Goal: Task Accomplishment & Management: Manage account settings

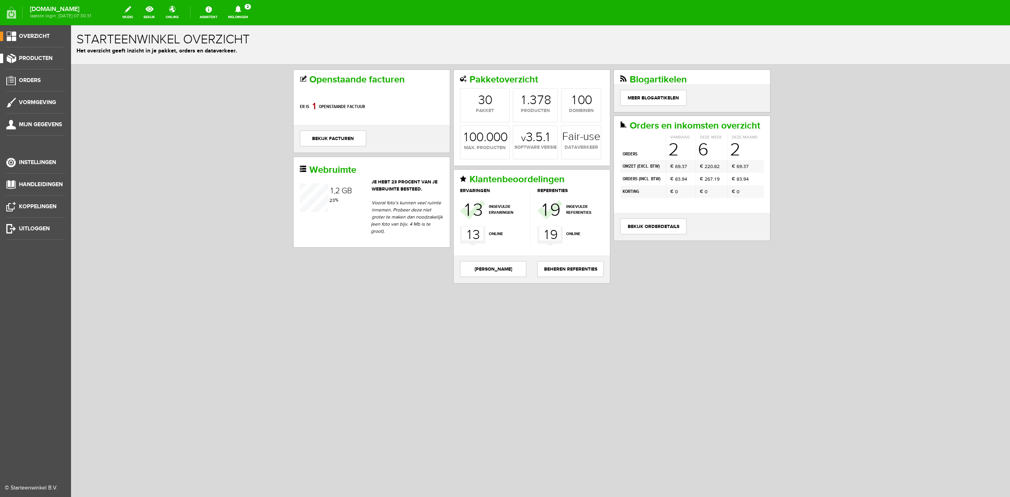
click at [37, 56] on span "Producten" at bounding box center [36, 58] width 34 height 7
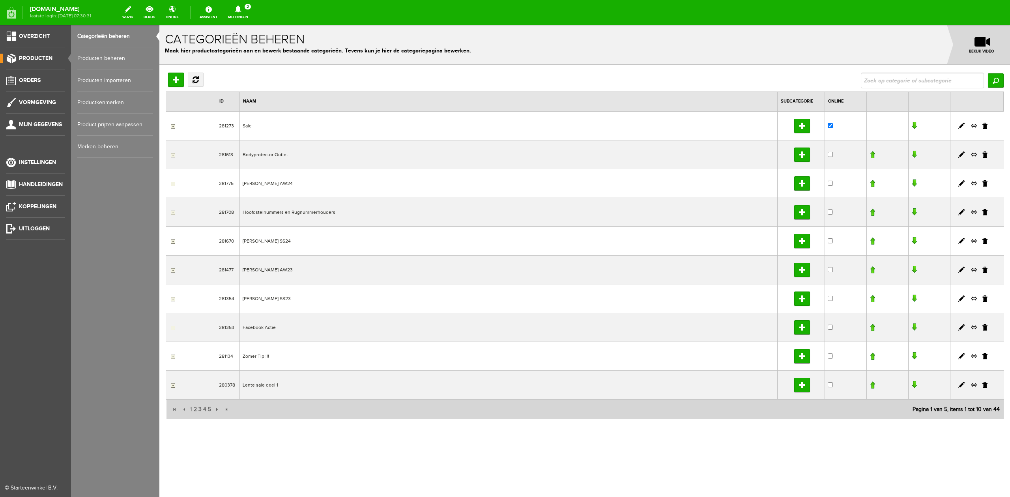
click at [102, 59] on link "Producten beheren" at bounding box center [115, 58] width 76 height 22
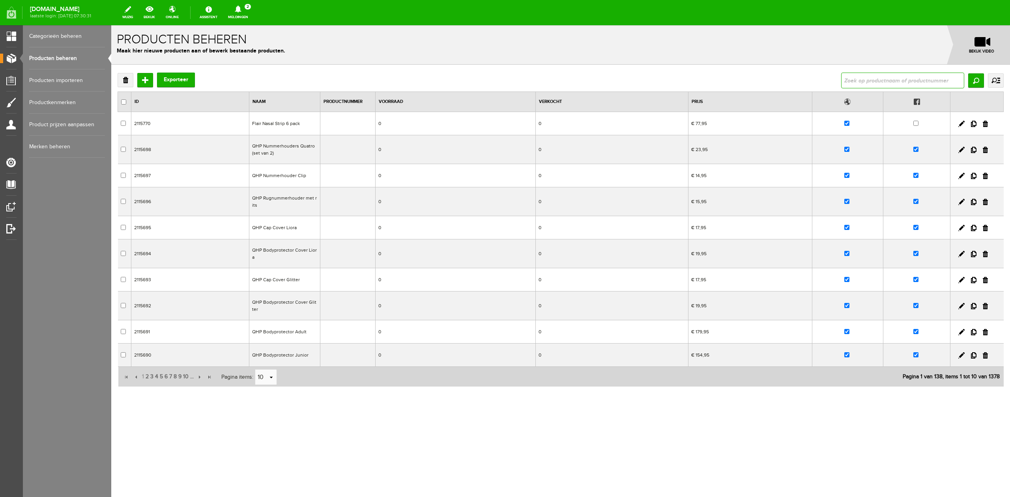
click at [867, 81] on input "text" at bounding box center [903, 81] width 123 height 16
type input "rubber"
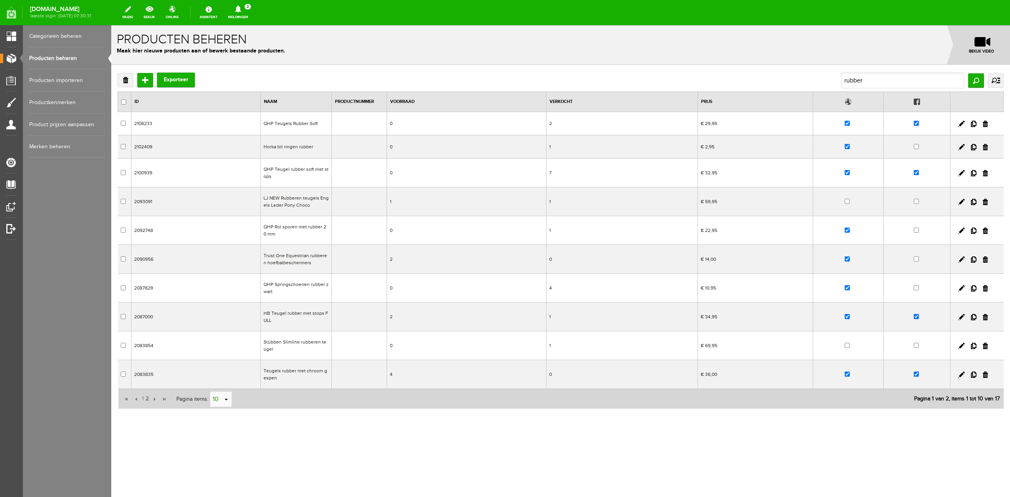
click at [215, 404] on input "10" at bounding box center [216, 400] width 13 height 16
click at [227, 426] on li "20" at bounding box center [220, 429] width 21 height 13
type input "20"
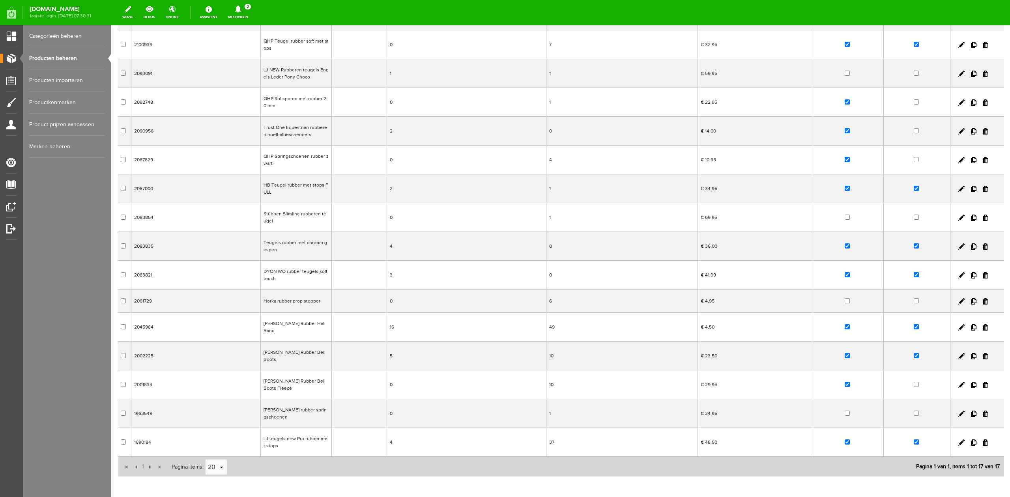
scroll to position [166, 0]
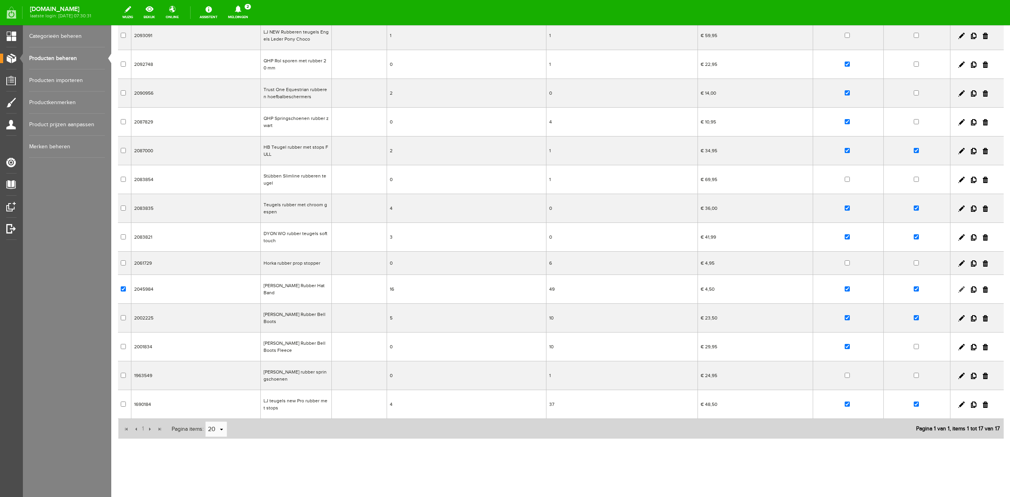
click at [959, 291] on link at bounding box center [962, 290] width 6 height 6
checkbox input "true"
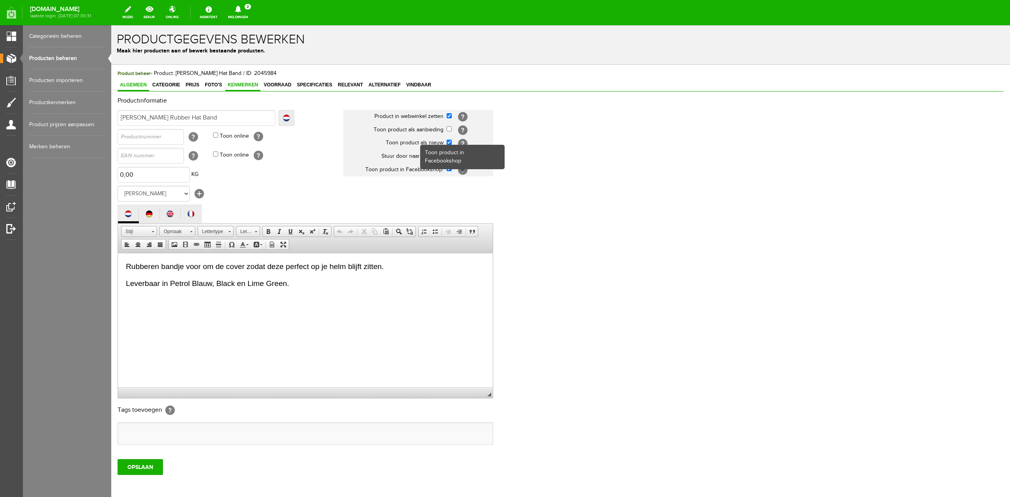
scroll to position [0, 0]
click at [305, 86] on span "Specificaties" at bounding box center [314, 85] width 40 height 6
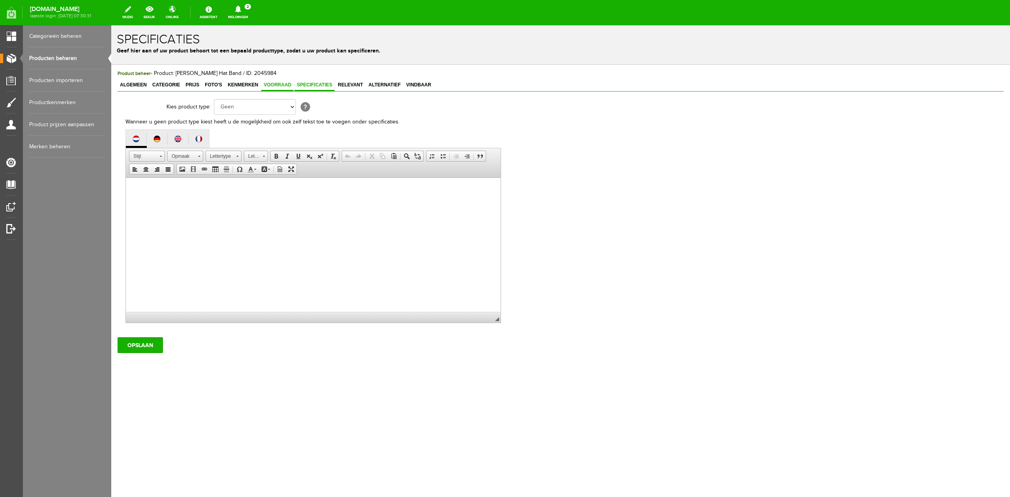
click at [282, 88] on link "Voorraad" at bounding box center [277, 85] width 32 height 11
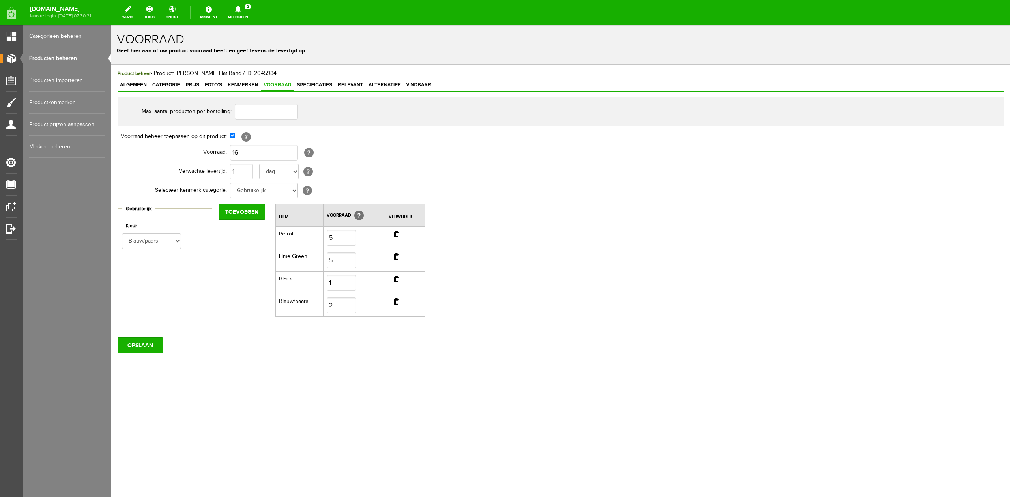
click at [234, 133] on td "[?]" at bounding box center [363, 136] width 266 height 13
click at [233, 135] on input "checkbox" at bounding box center [232, 135] width 5 height 5
checkbox input "false"
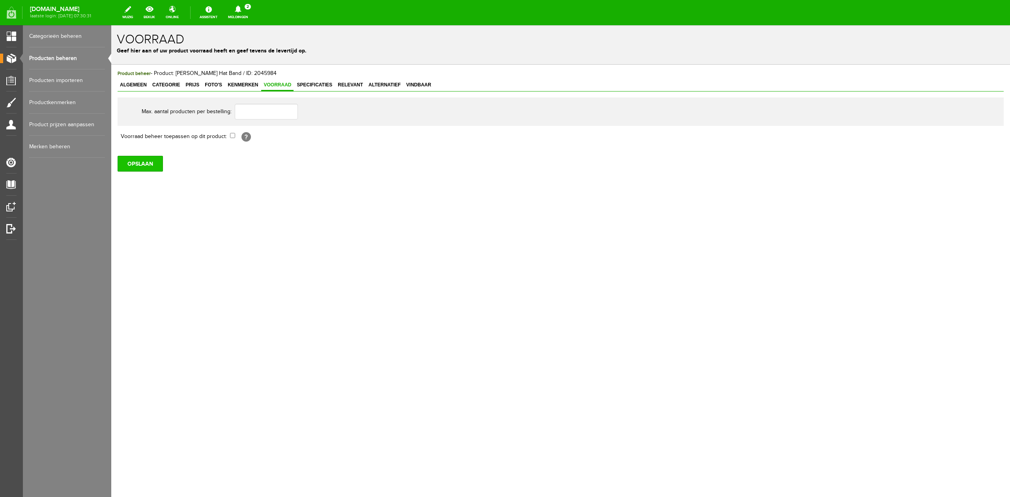
click at [145, 162] on input "OPSLAAN" at bounding box center [140, 164] width 45 height 16
click at [272, 84] on span "Voorraad" at bounding box center [277, 85] width 32 height 6
click at [244, 83] on span "Kenmerken" at bounding box center [242, 85] width 35 height 6
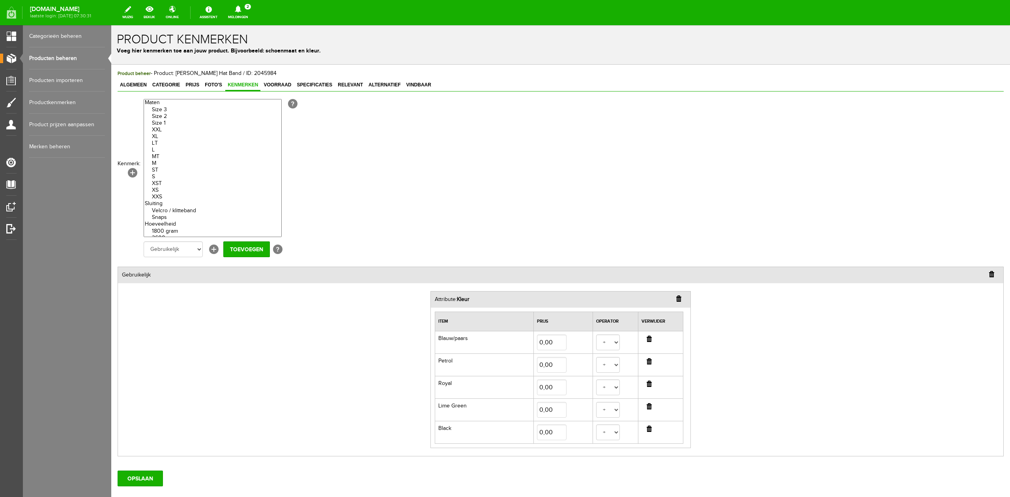
click at [647, 337] on input "button" at bounding box center [649, 339] width 5 height 6
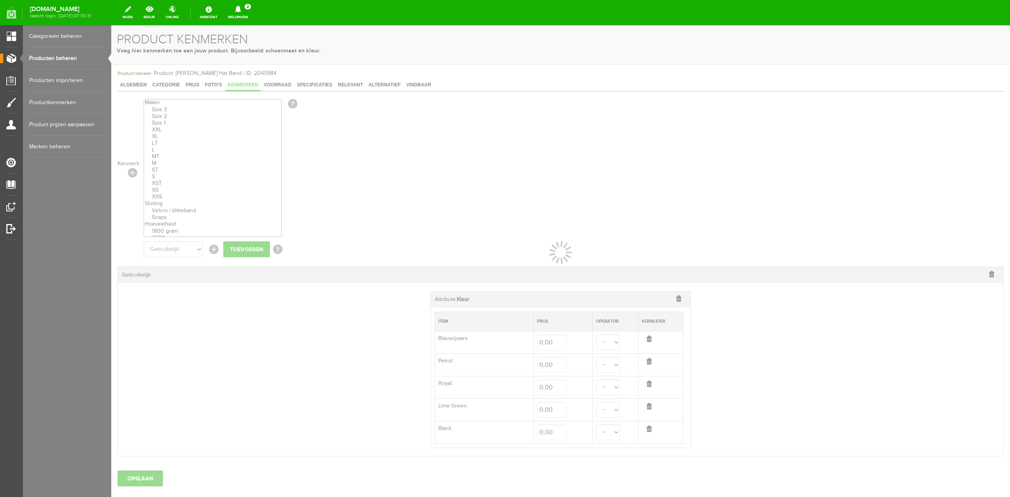
select select
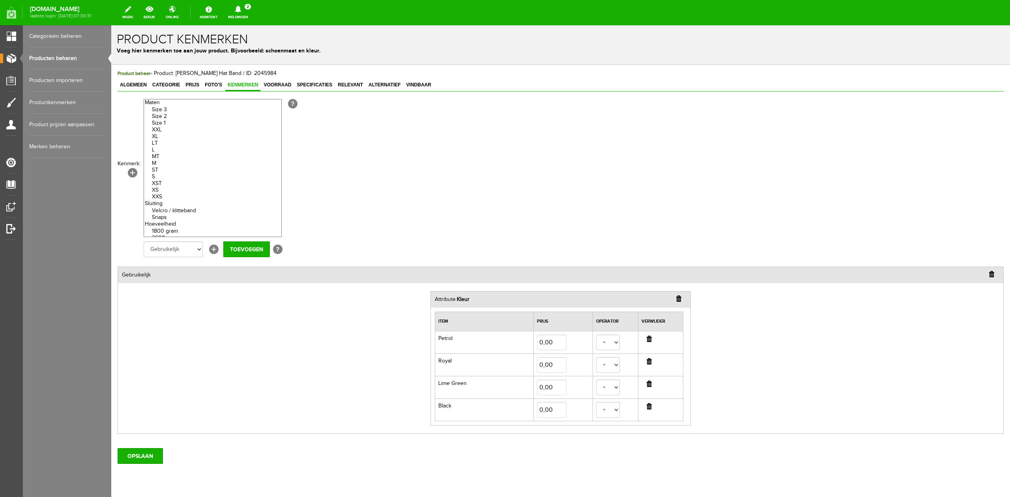
click at [647, 362] on input "button" at bounding box center [649, 361] width 5 height 6
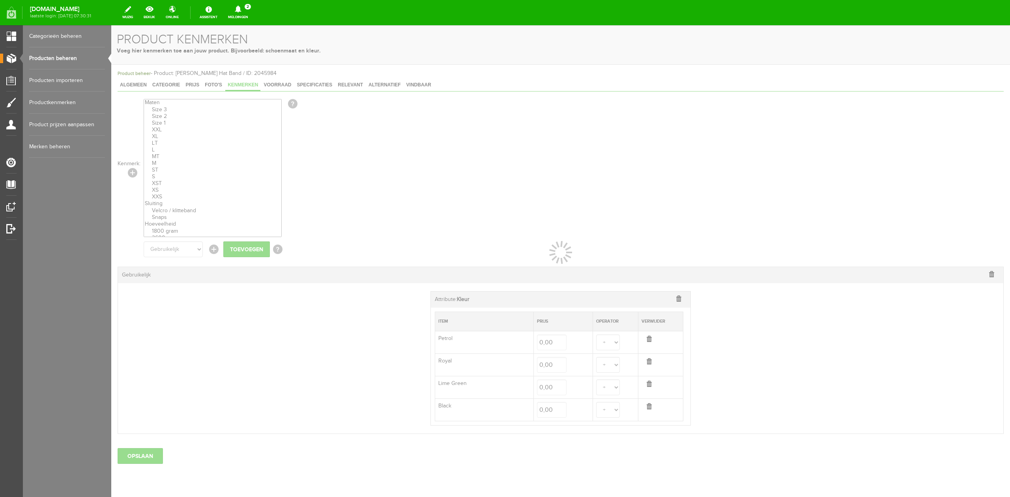
select select
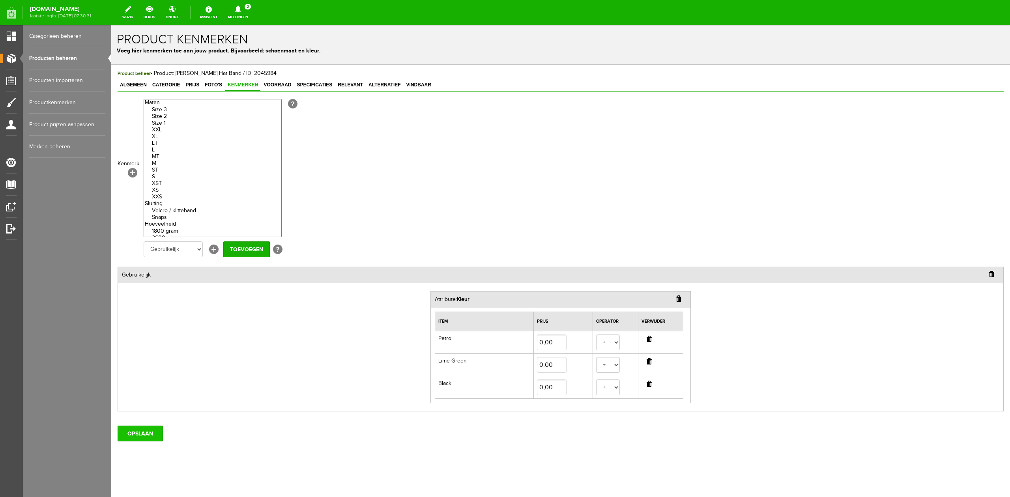
click at [155, 436] on input "OPSLAAN" at bounding box center [140, 434] width 45 height 16
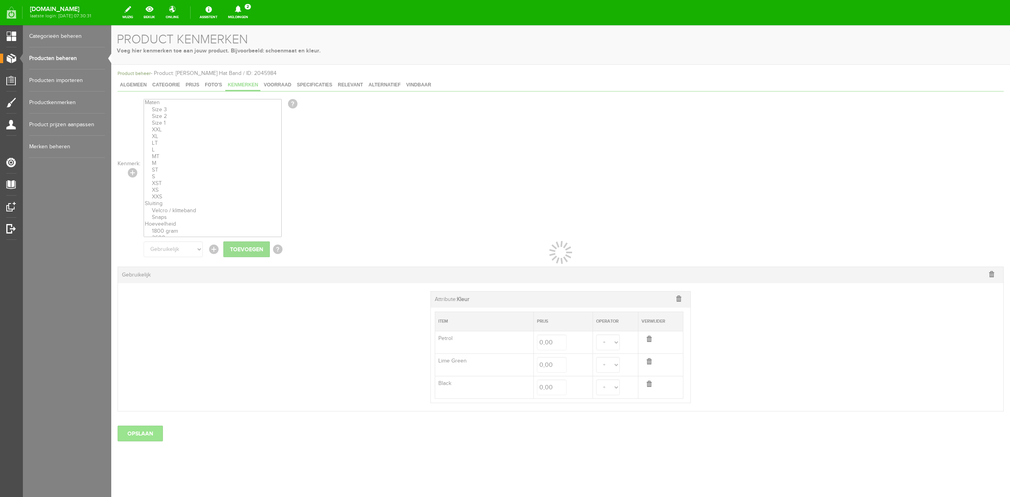
select select
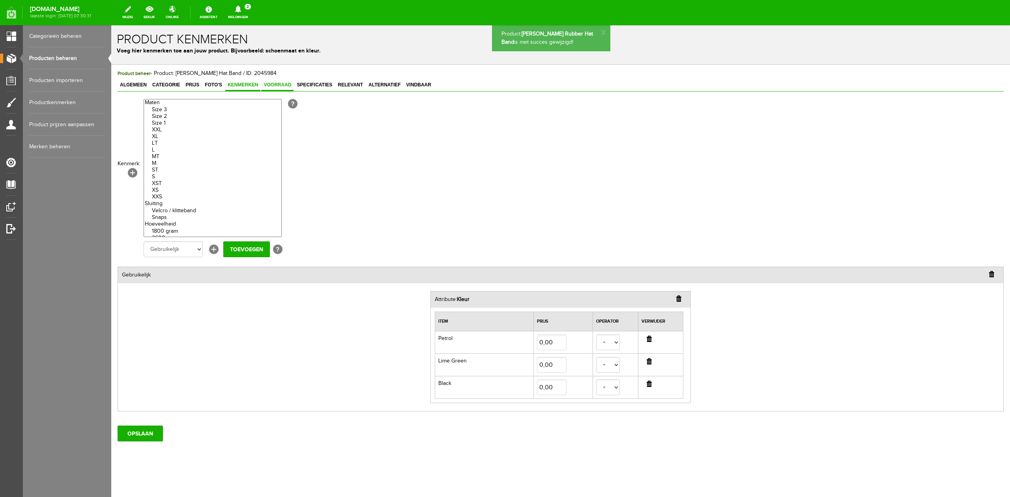
click at [274, 90] on link "Voorraad" at bounding box center [277, 85] width 32 height 11
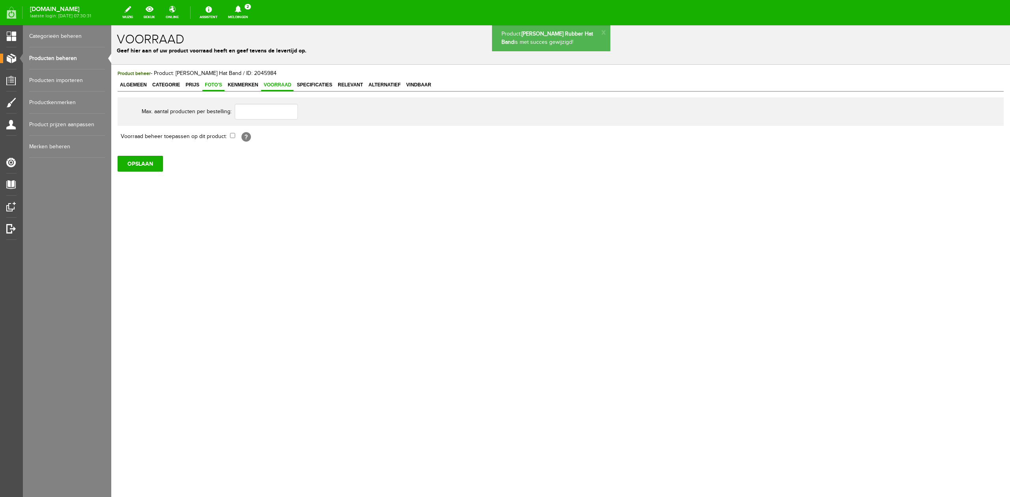
click at [210, 84] on span "Foto's" at bounding box center [213, 85] width 22 height 6
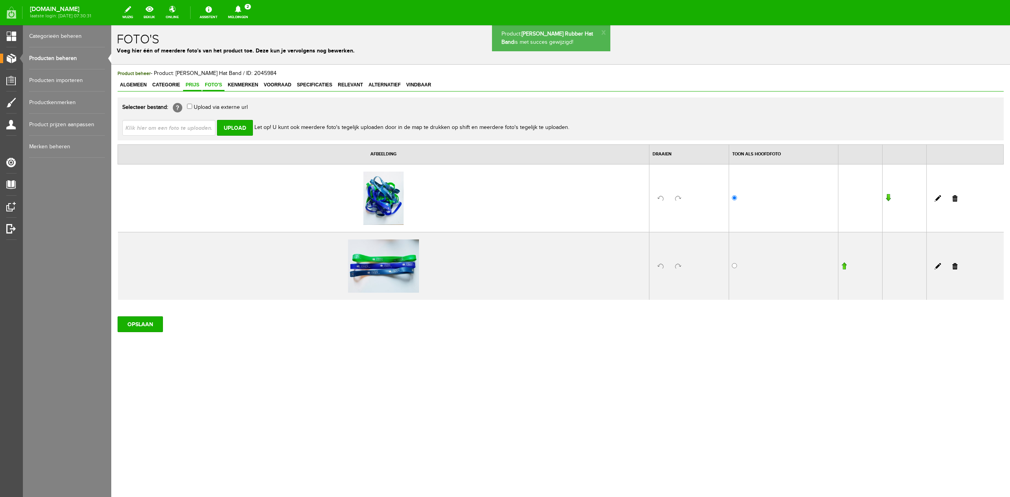
click at [185, 85] on span "Prijs" at bounding box center [192, 85] width 19 height 6
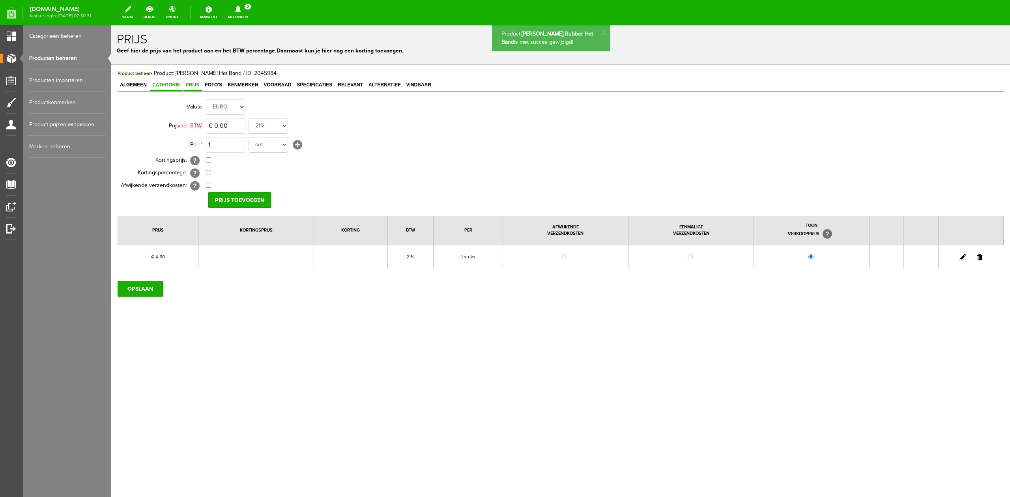
click at [167, 88] on link "Categorie" at bounding box center [166, 85] width 32 height 11
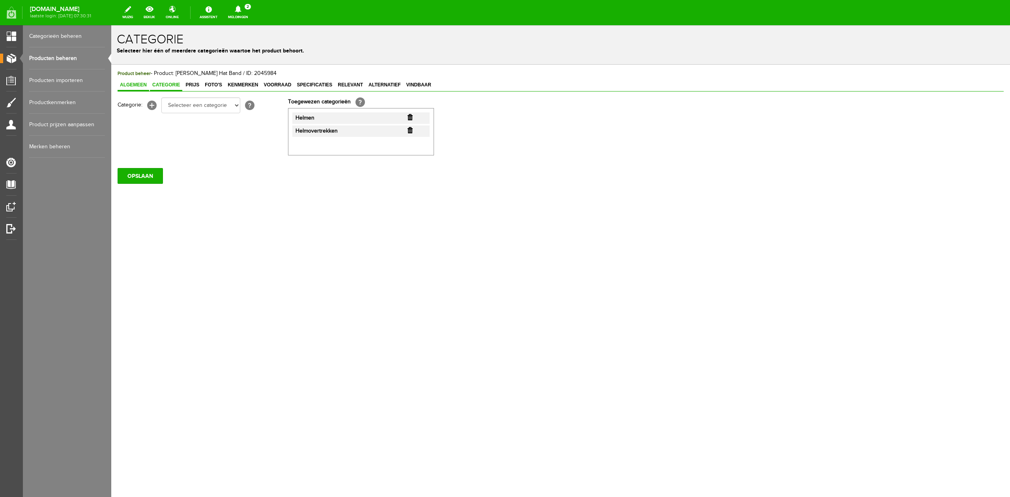
click at [144, 87] on link "Algemeen" at bounding box center [134, 85] width 32 height 11
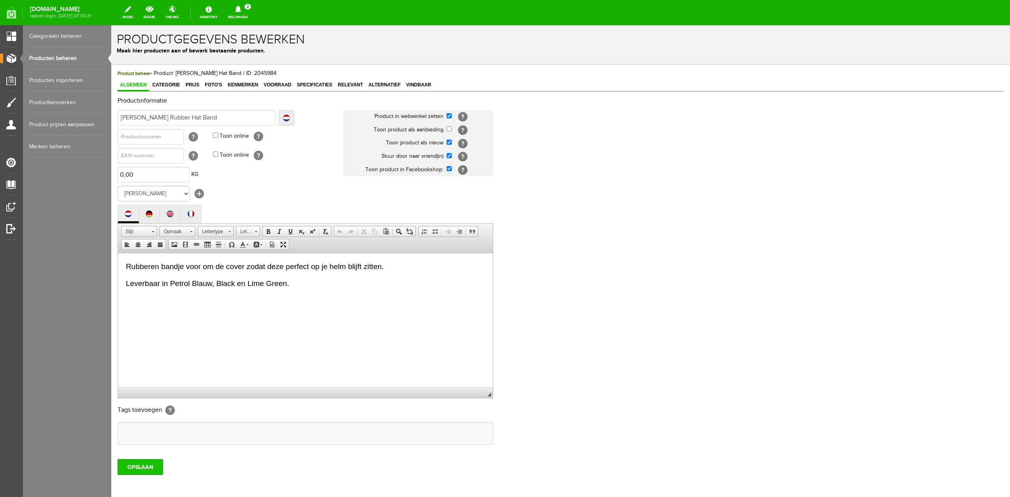
click at [141, 467] on input "OPSLAAN" at bounding box center [140, 467] width 45 height 16
click at [177, 92] on div "Product beheer - Product: [PERSON_NAME] Hat Band / ID: 2045984 Algemeen Categor…" at bounding box center [561, 272] width 887 height 406
click at [175, 89] on link "Categorie" at bounding box center [166, 85] width 32 height 11
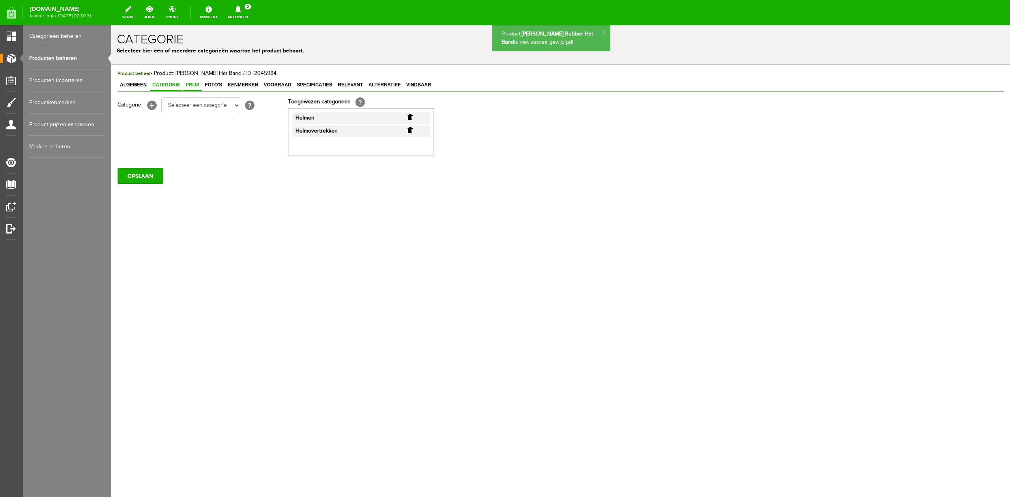
click at [184, 88] on link "Prijs" at bounding box center [192, 85] width 19 height 11
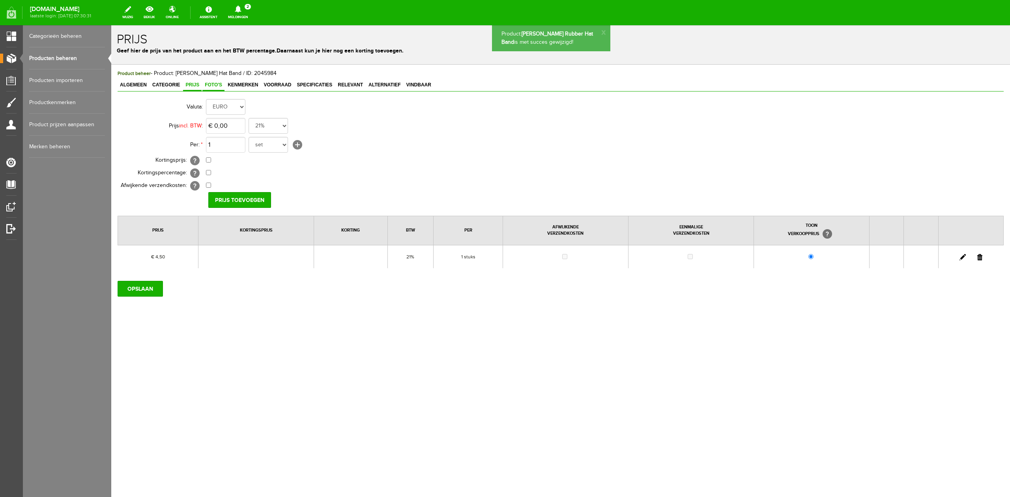
click at [212, 84] on span "Foto's" at bounding box center [213, 85] width 22 height 6
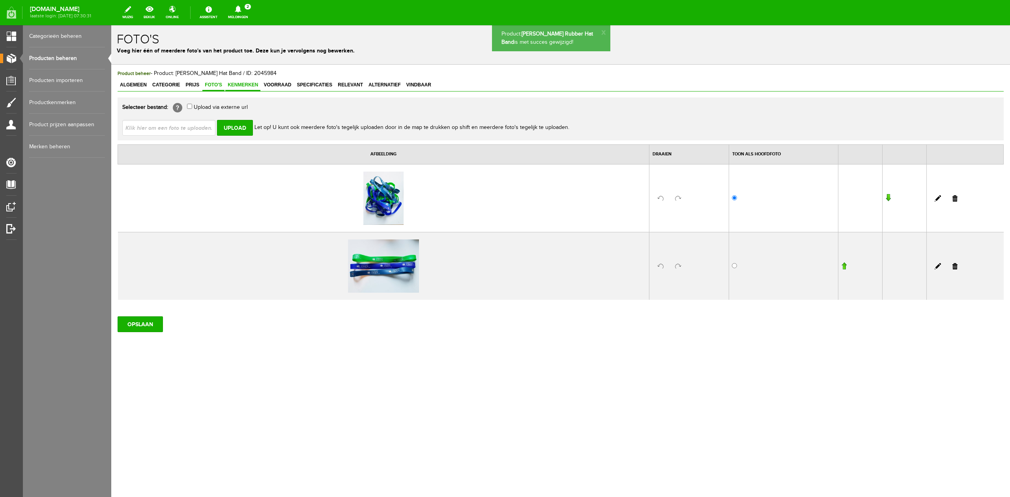
click at [234, 83] on span "Kenmerken" at bounding box center [242, 85] width 35 height 6
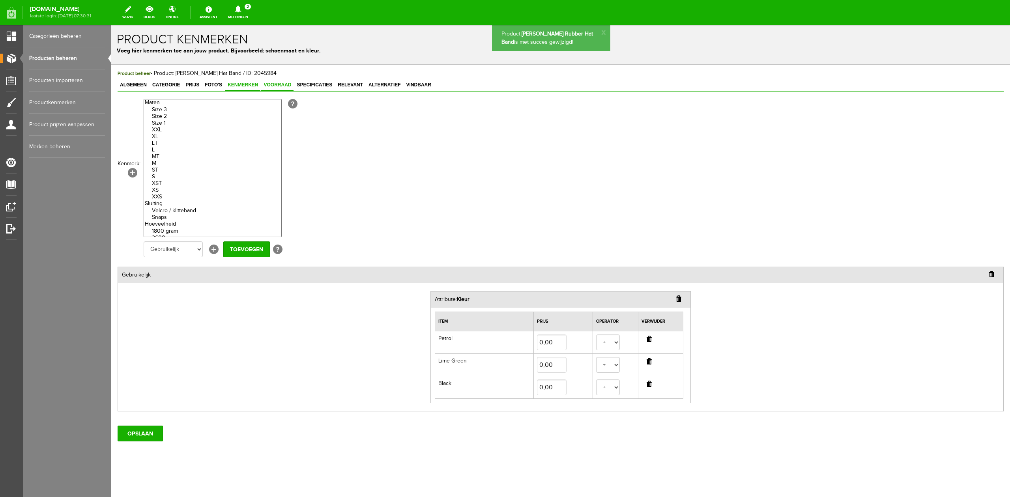
click at [273, 83] on span "Voorraad" at bounding box center [277, 85] width 32 height 6
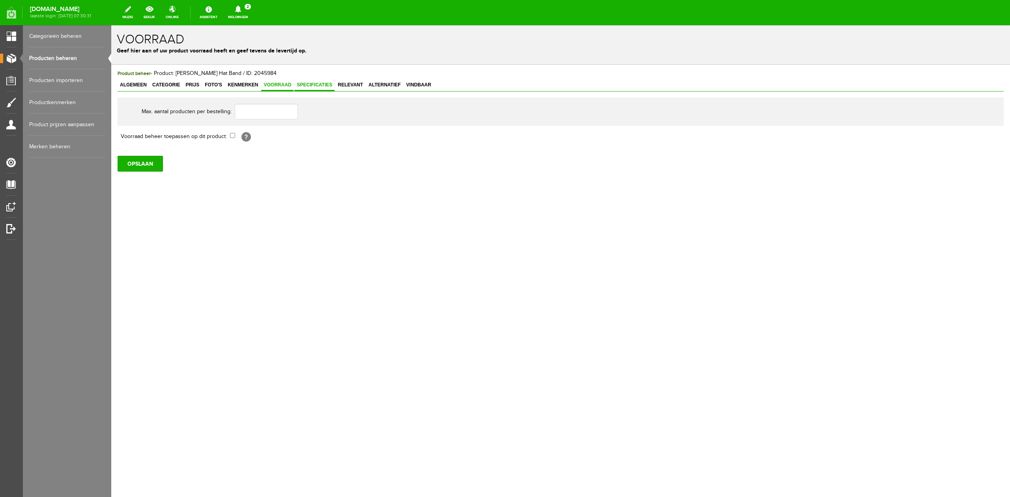
click at [308, 84] on span "Specificaties" at bounding box center [314, 85] width 40 height 6
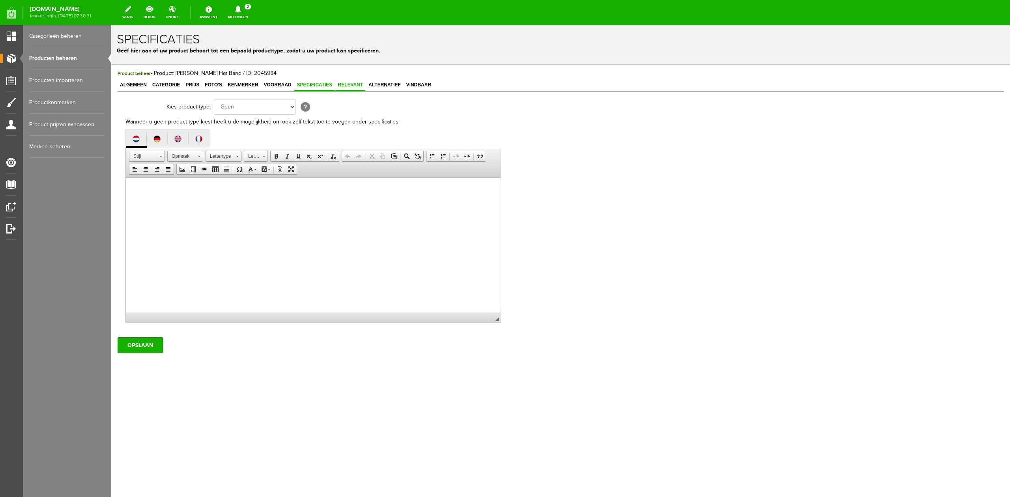
click at [347, 83] on span "Relevant" at bounding box center [351, 85] width 30 height 6
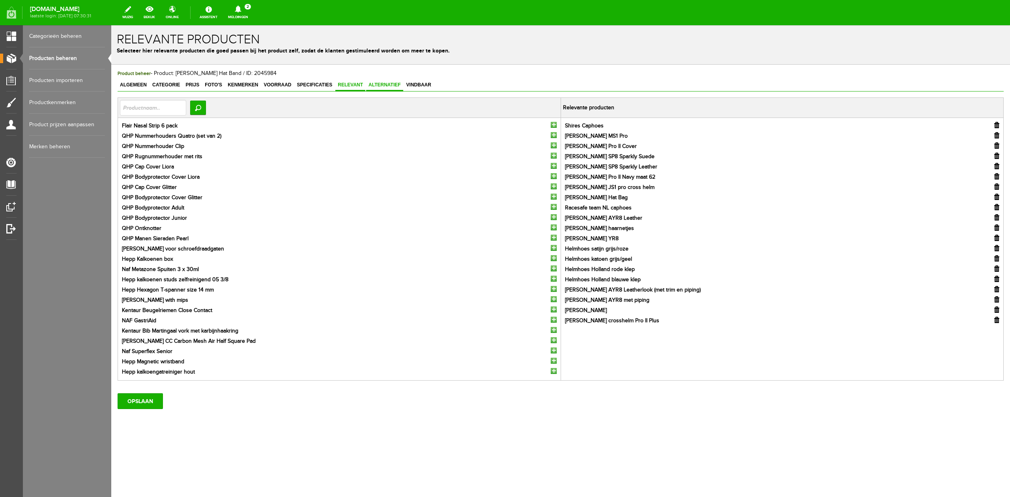
click at [379, 83] on span "Alternatief" at bounding box center [384, 85] width 37 height 6
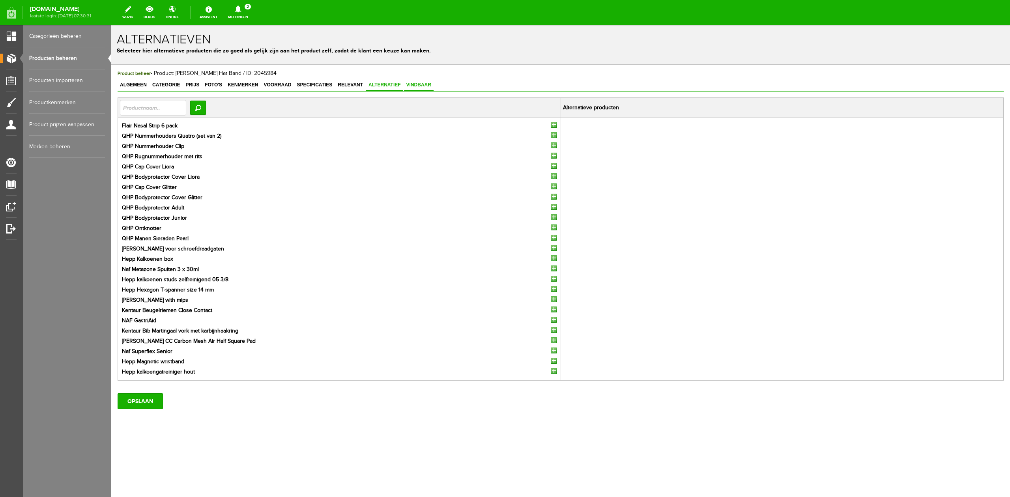
click at [424, 85] on span "Vindbaar" at bounding box center [419, 85] width 30 height 6
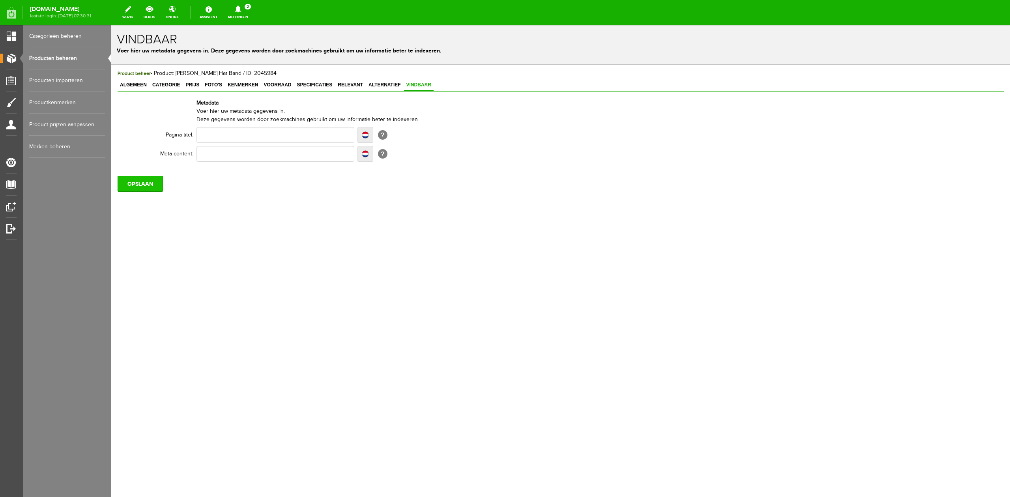
click at [155, 186] on input "OPSLAAN" at bounding box center [140, 184] width 45 height 16
click at [253, 86] on span "Kenmerken" at bounding box center [242, 85] width 35 height 6
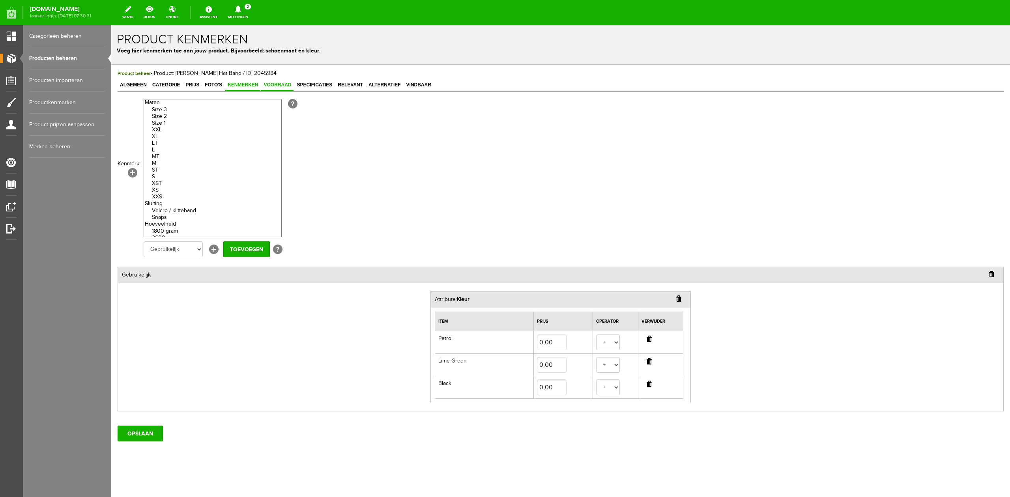
click at [276, 87] on span "Voorraad" at bounding box center [277, 85] width 32 height 6
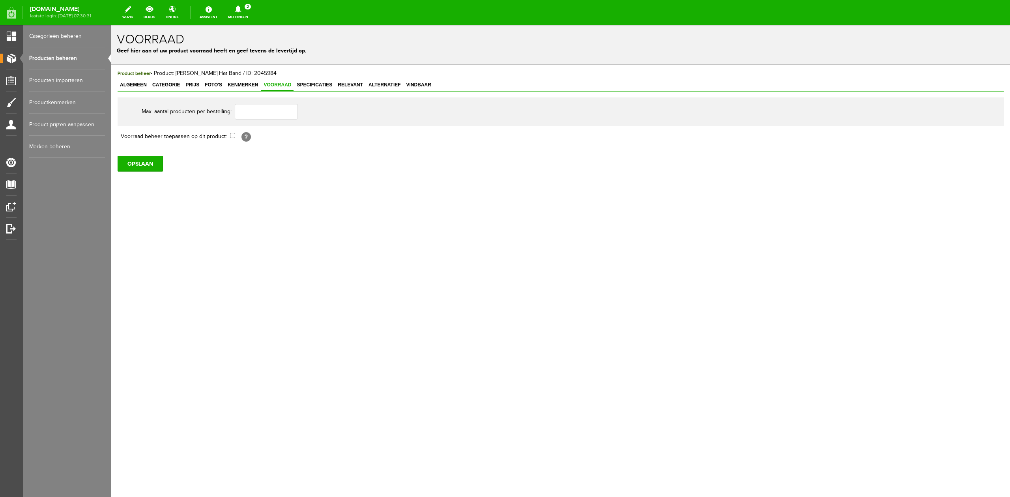
click at [60, 59] on link "Producten beheren" at bounding box center [67, 58] width 76 height 22
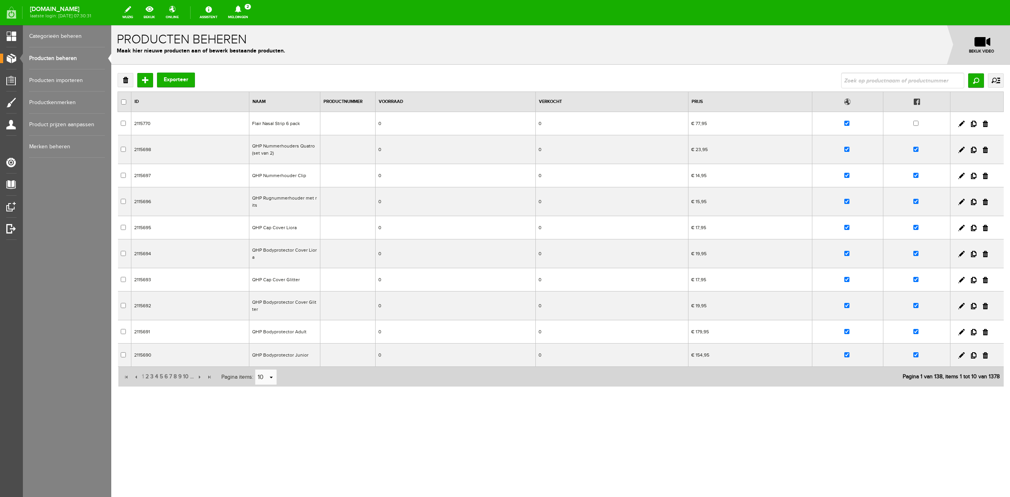
click at [248, 15] on link "Meldingen 2 Nieuwe orders Er is een nieuwe order( #6521 ) geplaatst door [PERSO…" at bounding box center [238, 12] width 30 height 17
click at [245, 75] on link "Er is een nieuwe order( #6520 ) geplaatst door [PERSON_NAME]" at bounding box center [238, 83] width 77 height 16
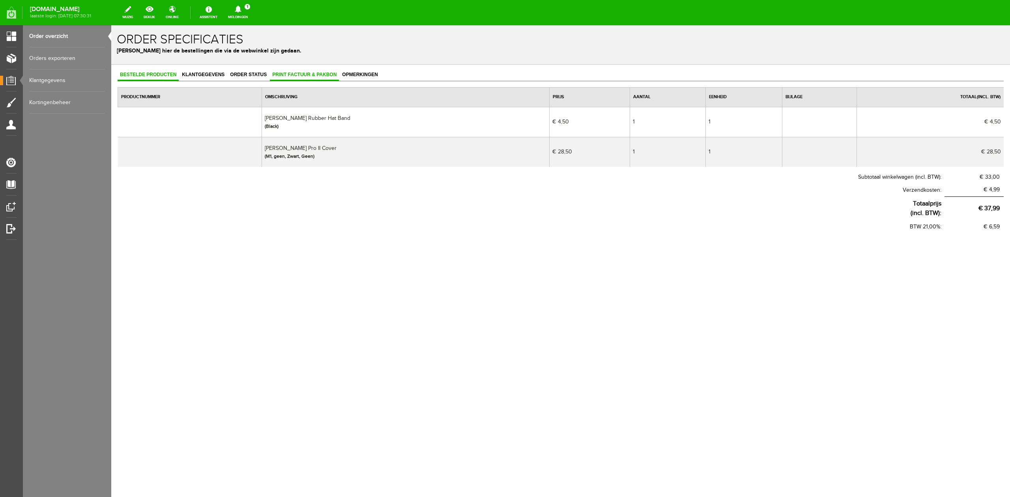
click at [291, 75] on span "Print factuur & pakbon" at bounding box center [304, 75] width 69 height 6
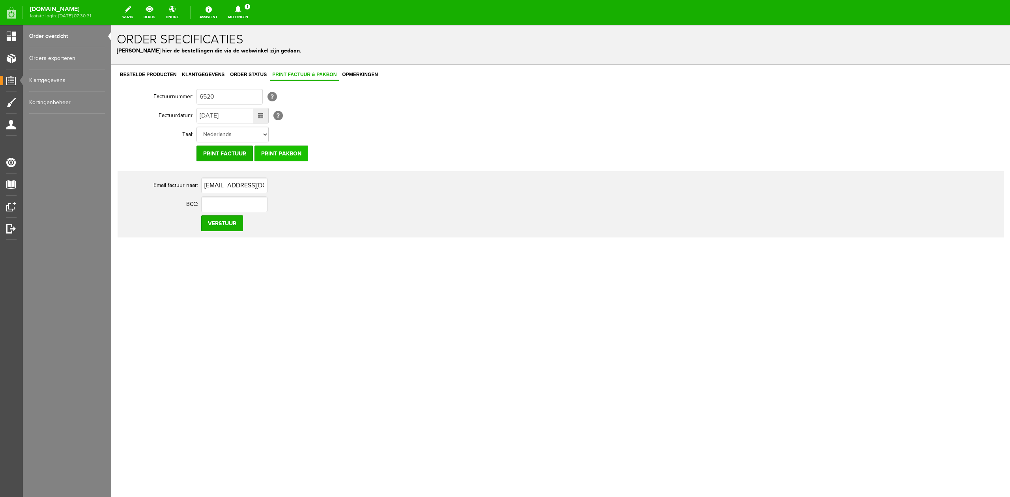
click at [299, 158] on input "Print pakbon" at bounding box center [282, 154] width 54 height 16
click at [204, 81] on link "Klantgegevens" at bounding box center [203, 74] width 47 height 11
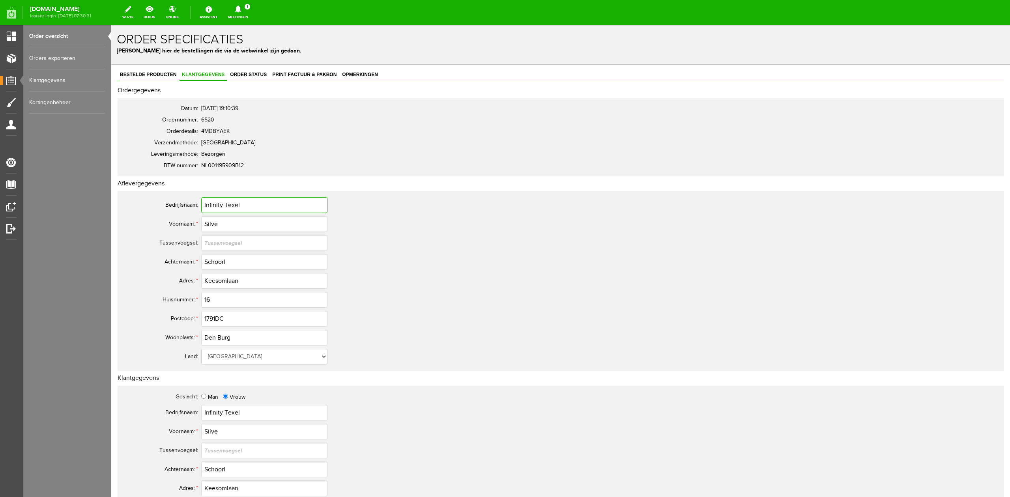
click at [222, 207] on input "Infinity Texel" at bounding box center [264, 205] width 126 height 16
click at [219, 225] on input "Silve" at bounding box center [264, 224] width 126 height 16
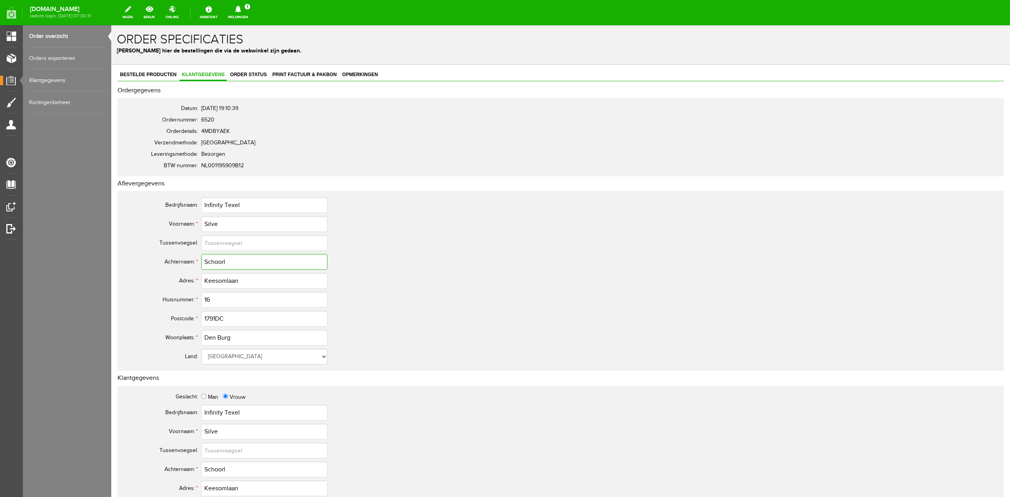
click at [214, 259] on input "Schoorl" at bounding box center [264, 262] width 126 height 16
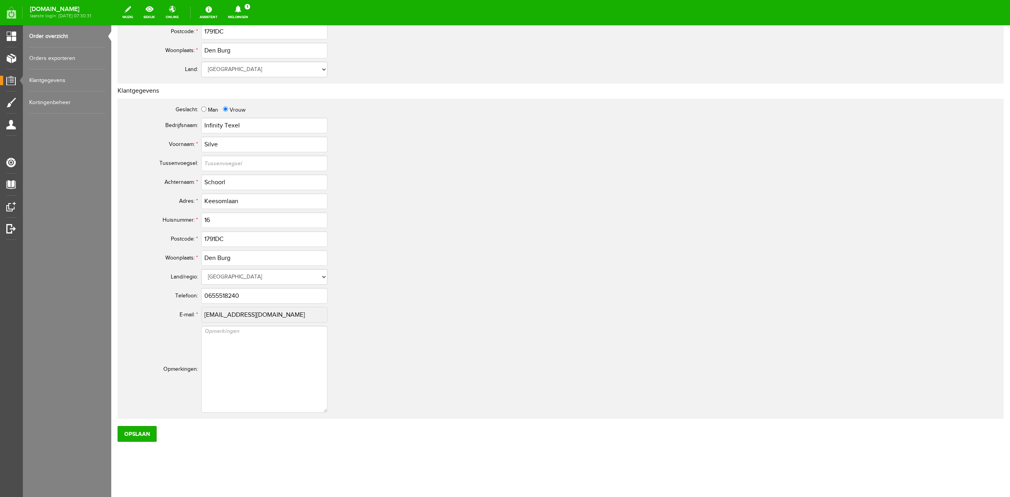
scroll to position [291, 0]
click at [217, 238] on input "1791DC" at bounding box center [264, 236] width 126 height 16
click at [237, 294] on input "0655518240" at bounding box center [264, 293] width 126 height 16
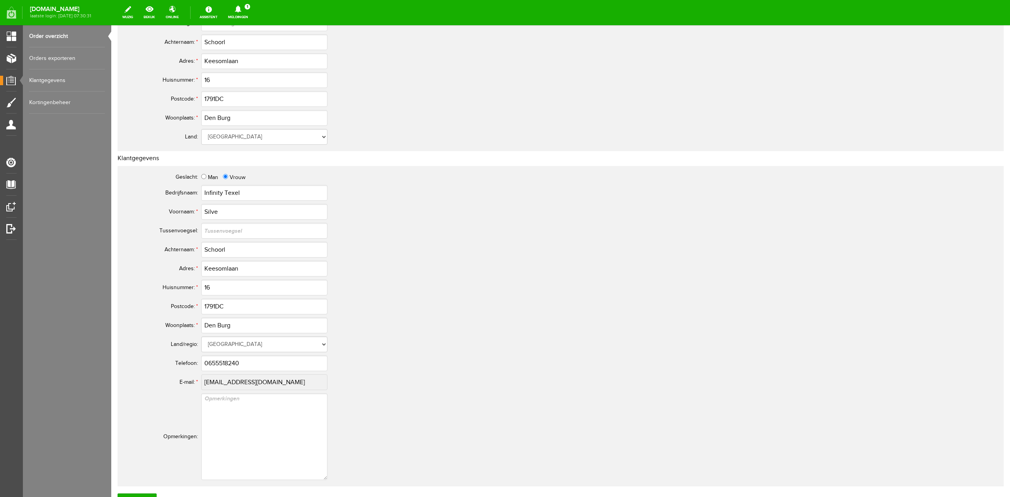
scroll to position [0, 0]
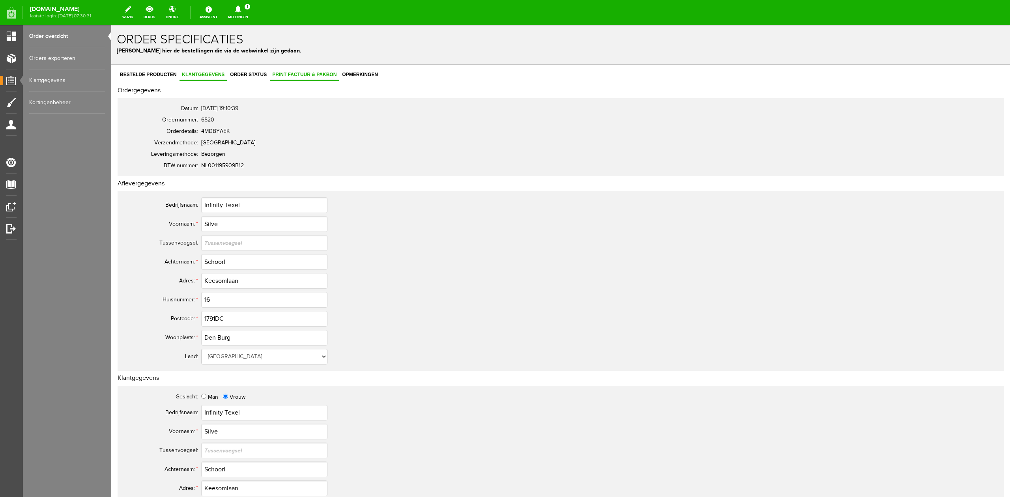
click at [286, 77] on link "Print factuur & pakbon" at bounding box center [304, 74] width 69 height 11
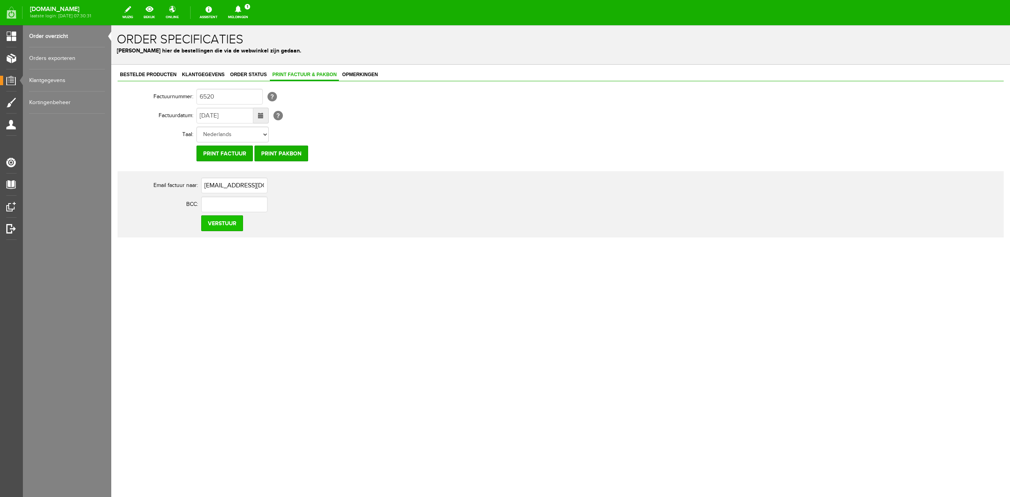
click at [219, 223] on input "Verstuur" at bounding box center [222, 224] width 42 height 16
click at [248, 74] on span "Order status" at bounding box center [248, 75] width 41 height 6
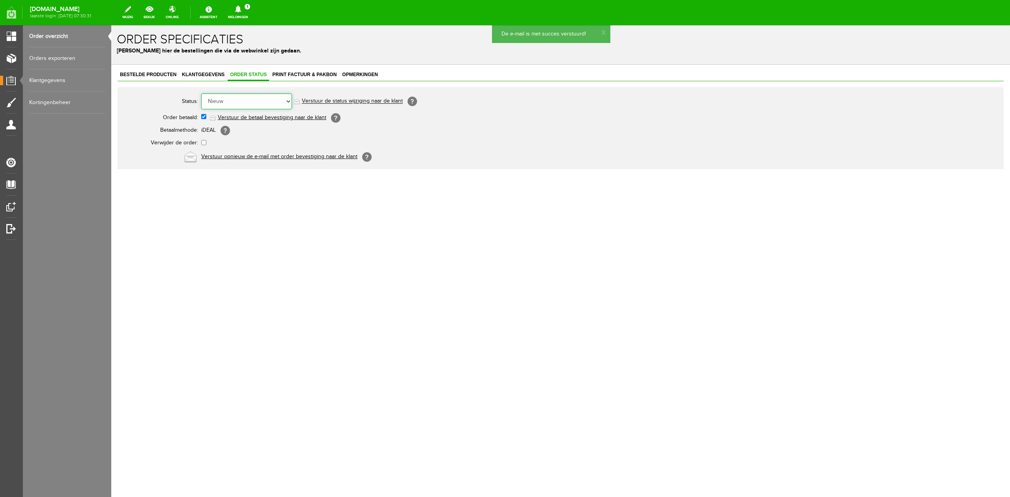
click at [248, 97] on select "Order niet afgerond Nieuw Order in behandeling Wacht op leverancier Wacht op be…" at bounding box center [246, 102] width 91 height 16
select select "5"
click at [201, 94] on select "Order niet afgerond Nieuw Order in behandeling Wacht op leverancier Wacht op be…" at bounding box center [246, 102] width 91 height 16
click at [366, 101] on link "Verstuur de status wijziging naar de klant" at bounding box center [352, 101] width 101 height 6
click at [159, 78] on link "Bestelde producten" at bounding box center [148, 74] width 61 height 11
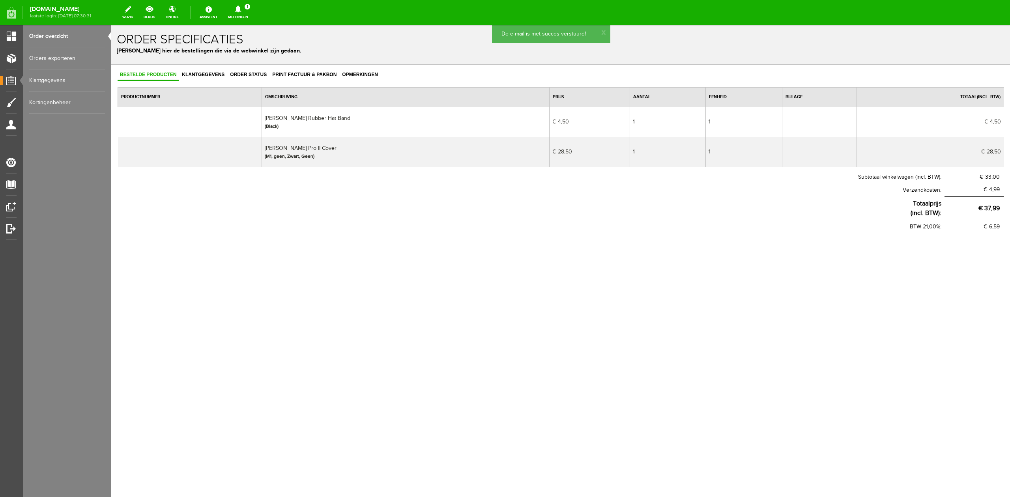
click at [236, 10] on icon at bounding box center [238, 9] width 20 height 7
click at [256, 46] on link "Er is een nieuwe order( #6521 ) geplaatst door [PERSON_NAME]" at bounding box center [238, 53] width 77 height 24
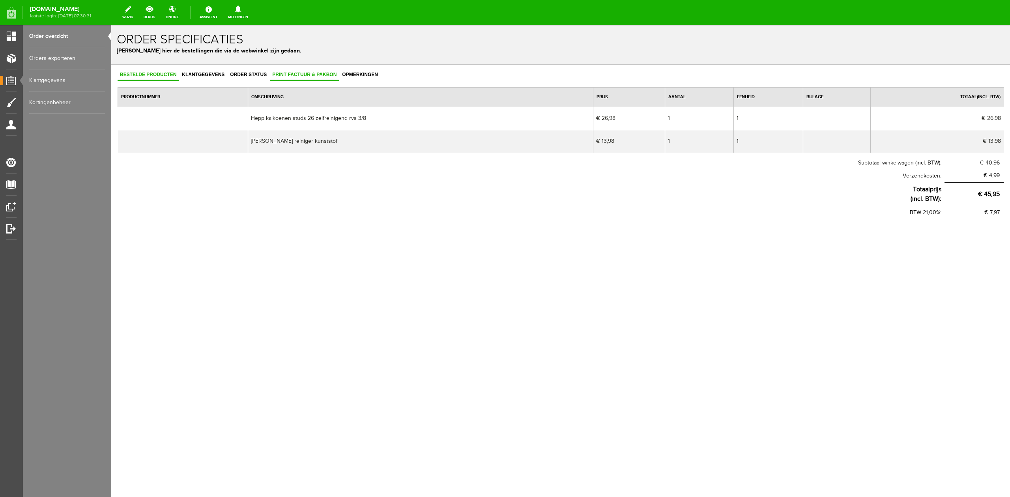
click at [338, 72] on span "Print factuur & pakbon" at bounding box center [304, 75] width 69 height 6
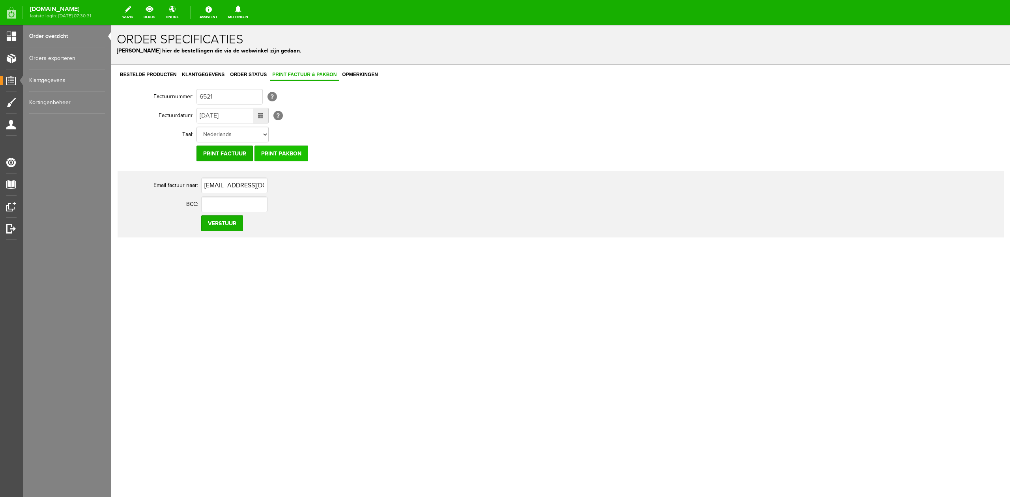
click at [302, 149] on input "Print pakbon" at bounding box center [282, 154] width 54 height 16
click at [185, 81] on link "Klantgegevens" at bounding box center [203, 74] width 47 height 11
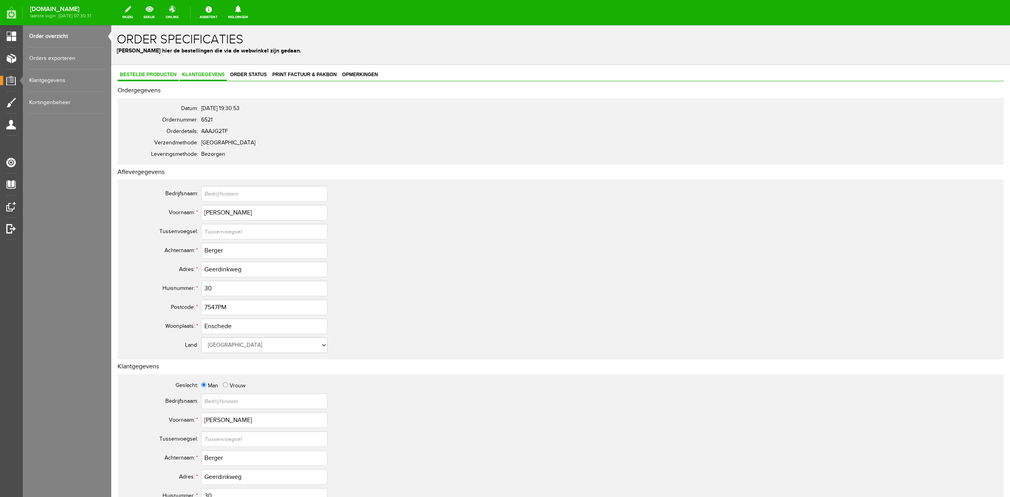
click at [161, 73] on span "Bestelde producten" at bounding box center [148, 75] width 61 height 6
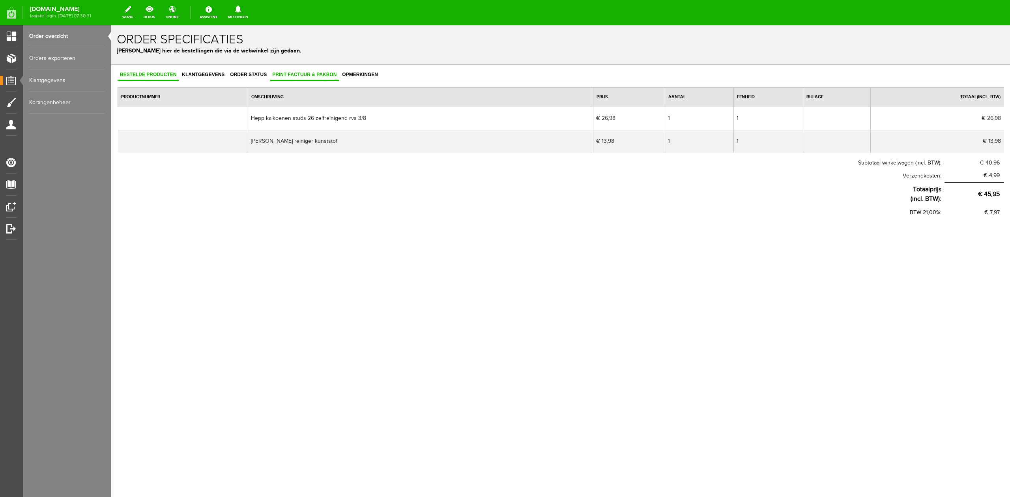
click at [278, 78] on link "Print factuur & pakbon" at bounding box center [304, 74] width 69 height 11
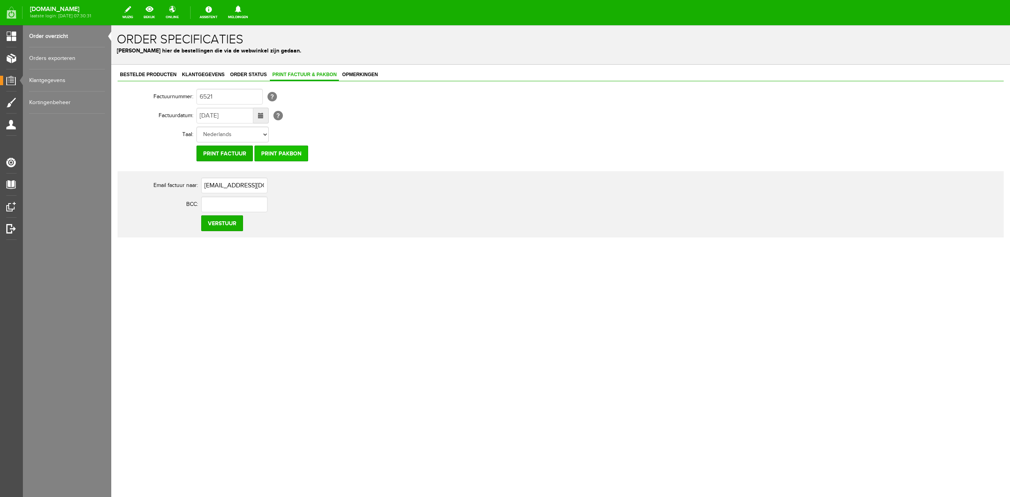
click at [280, 150] on input "Print pakbon" at bounding box center [282, 154] width 54 height 16
click at [150, 73] on span "Bestelde producten" at bounding box center [148, 75] width 61 height 6
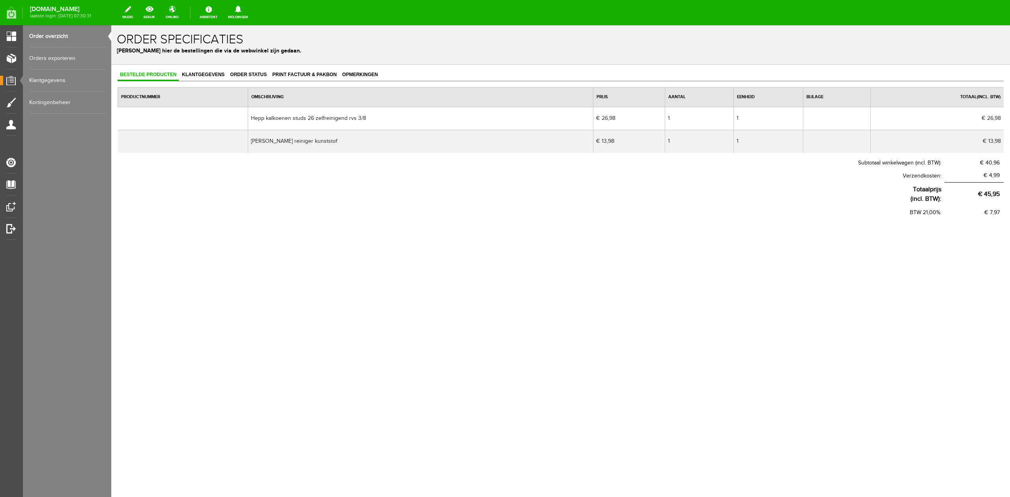
click at [198, 82] on div "Bestelde producten Klantgegevens Order status Print factuur & pakbon Opmerkinge…" at bounding box center [561, 144] width 887 height 150
click at [199, 79] on link "Klantgegevens" at bounding box center [203, 74] width 47 height 11
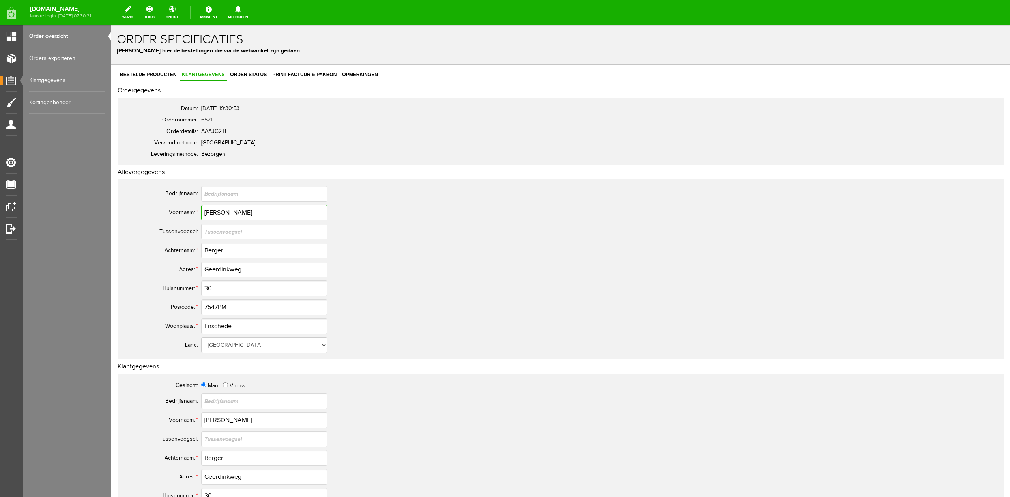
click at [214, 214] on input "[PERSON_NAME]" at bounding box center [264, 213] width 126 height 16
click at [202, 253] on input "Berger" at bounding box center [264, 251] width 126 height 16
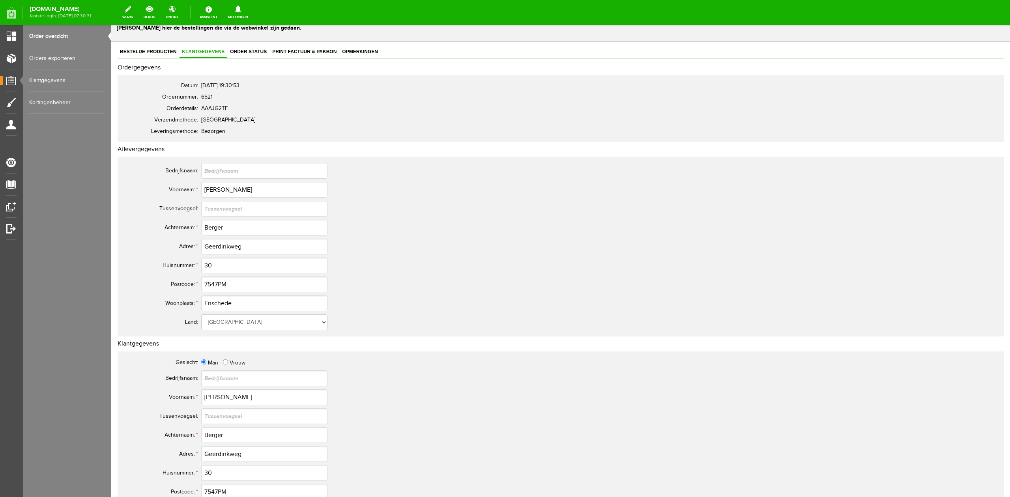
scroll to position [158, 0]
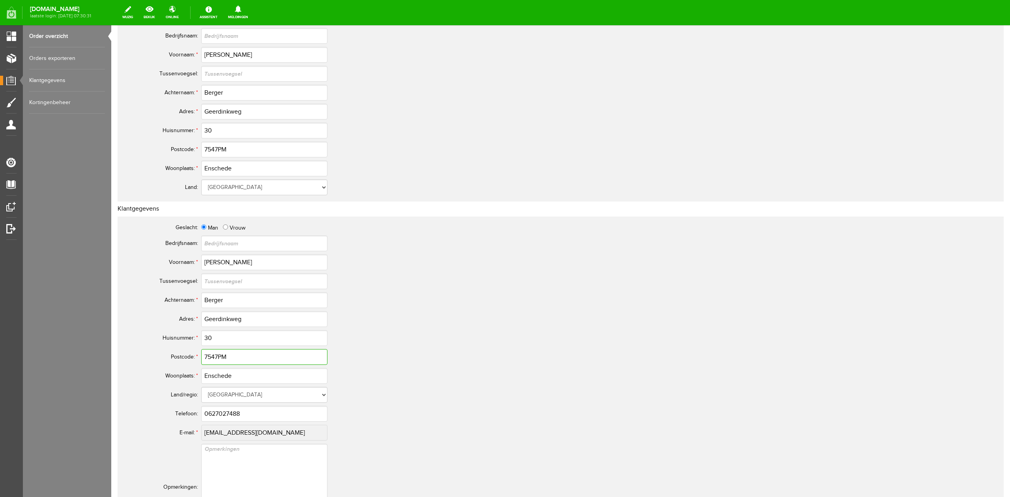
click at [210, 355] on input "7547PM" at bounding box center [264, 357] width 126 height 16
click at [220, 408] on input "0627027488" at bounding box center [264, 414] width 126 height 16
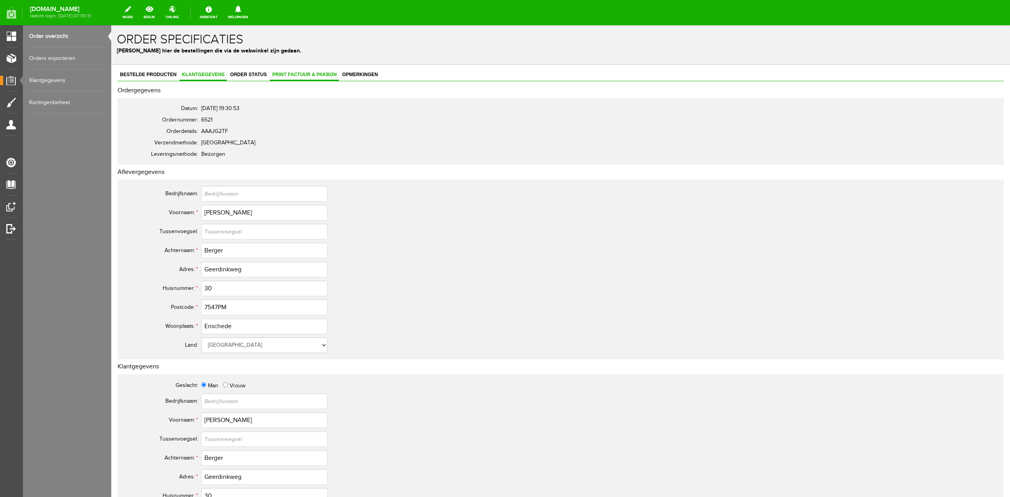
click at [270, 75] on span "Print factuur & pakbon" at bounding box center [304, 75] width 69 height 6
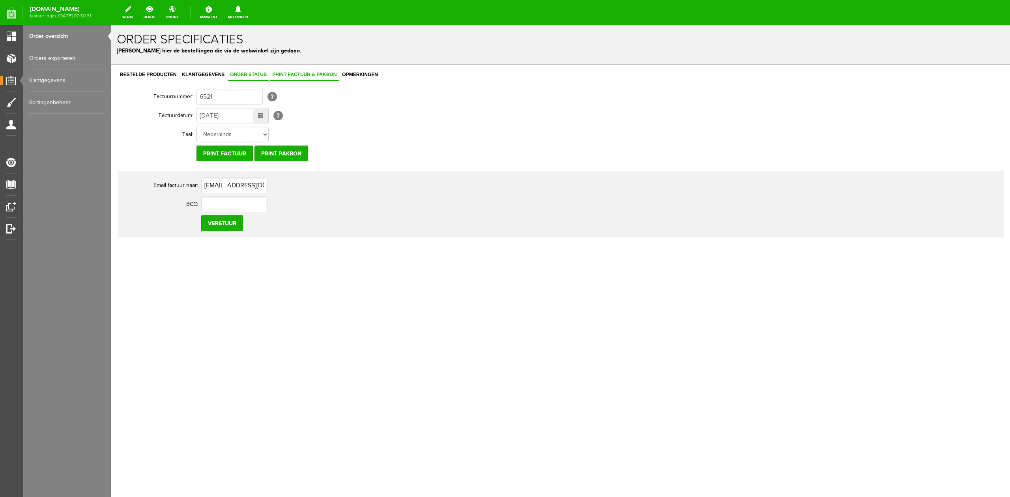
click at [259, 74] on span "Order status" at bounding box center [248, 75] width 41 height 6
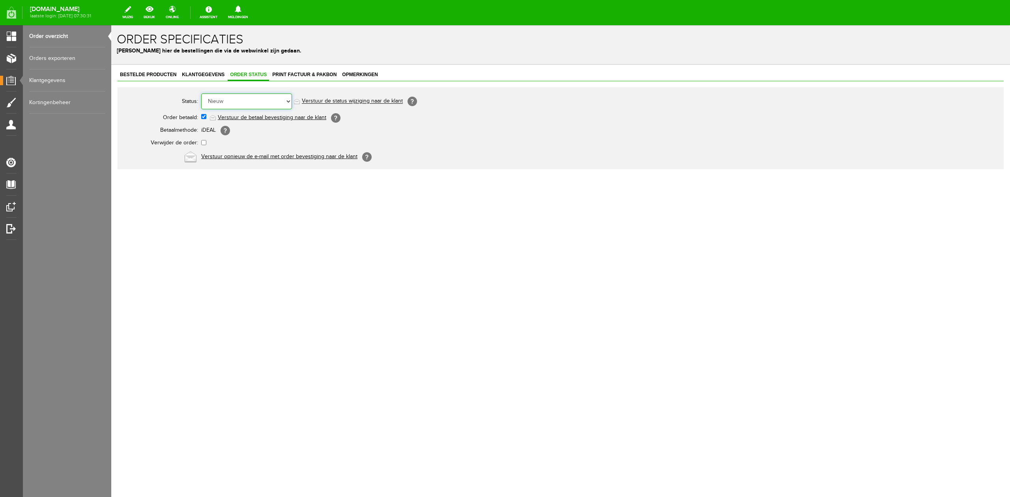
click at [238, 98] on select "Order niet afgerond Nieuw Order in behandeling Wacht op leverancier Wacht op be…" at bounding box center [246, 102] width 91 height 16
select select "5"
click at [201, 94] on select "Order niet afgerond Nieuw Order in behandeling Wacht op leverancier Wacht op be…" at bounding box center [246, 102] width 91 height 16
click at [334, 99] on link "Verstuur de status wijziging naar de klant" at bounding box center [352, 101] width 101 height 6
click at [73, 38] on link "Order overzicht" at bounding box center [67, 36] width 76 height 22
